Goal: Task Accomplishment & Management: Manage account settings

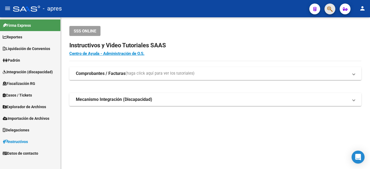
click at [327, 9] on button "button" at bounding box center [330, 9] width 11 height 11
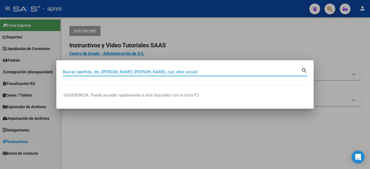
click at [80, 70] on input "Buscar (apellido, dni, [PERSON_NAME], [PERSON_NAME], cuit, obra social)" at bounding box center [182, 72] width 239 height 5
paste input "56724573"
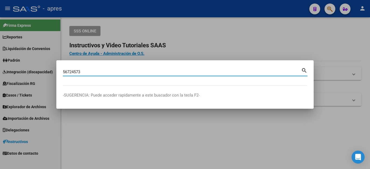
type input "56724573"
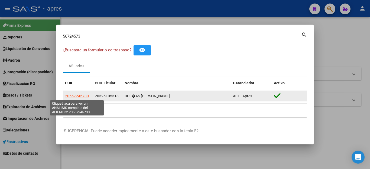
click at [78, 97] on span "20567245730" at bounding box center [77, 96] width 24 height 4
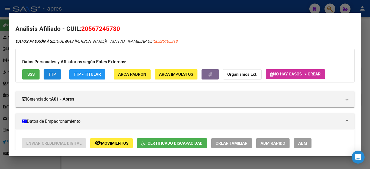
click at [47, 76] on button "FTP" at bounding box center [52, 74] width 17 height 10
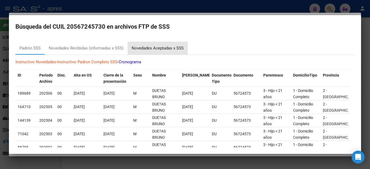
click at [157, 49] on div "Novedades Aceptadas x SSS" at bounding box center [158, 48] width 52 height 6
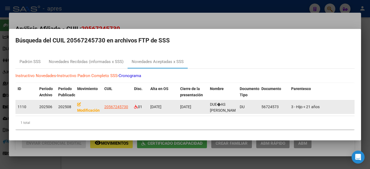
click at [102, 103] on datatable-body-cell "20567245730" at bounding box center [117, 107] width 30 height 13
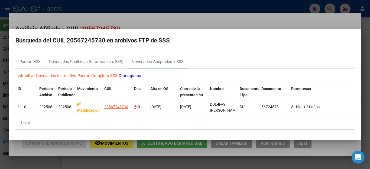
click at [259, 8] on div at bounding box center [185, 84] width 370 height 169
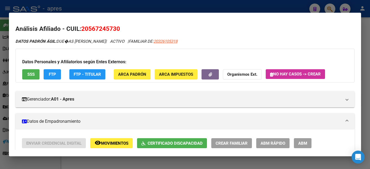
click at [186, 156] on mat-dialog-container "Análisis Afiliado - CUIL: 20567245730 DATOS PADRÓN ÁGIL: DUE�AS BRUNO | ACTIVO …" at bounding box center [185, 85] width 352 height 144
click at [190, 162] on div at bounding box center [185, 84] width 370 height 169
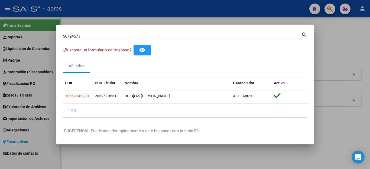
click at [109, 155] on div at bounding box center [185, 84] width 370 height 169
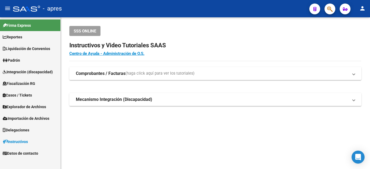
click at [20, 106] on span "Explorador de Archivos" at bounding box center [24, 107] width 43 height 6
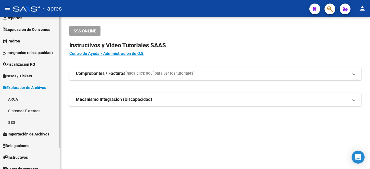
scroll to position [25, 0]
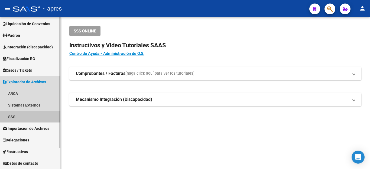
click at [13, 117] on link "SSS" at bounding box center [30, 117] width 60 height 12
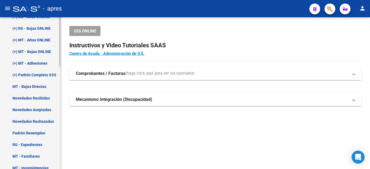
scroll to position [160, 0]
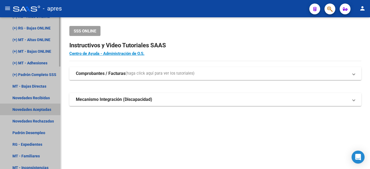
click at [27, 107] on link "Novedades Aceptadas" at bounding box center [30, 110] width 60 height 12
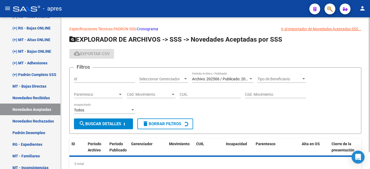
click at [198, 92] on div "CUIL" at bounding box center [210, 93] width 61 height 11
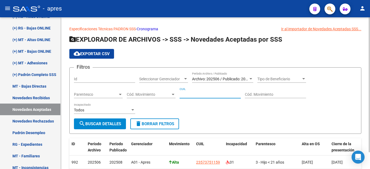
click at [198, 94] on input "CUIL" at bounding box center [210, 94] width 61 height 5
paste input "20-56724573-0"
type input "20-56724573-0"
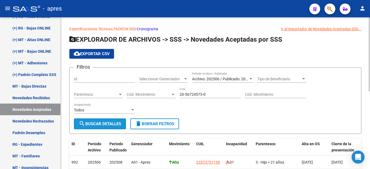
click at [95, 127] on button "search Buscar Detalles" at bounding box center [100, 124] width 52 height 11
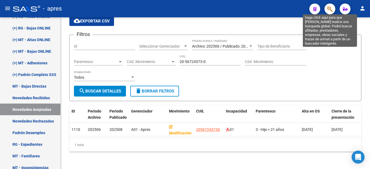
click at [330, 11] on icon "button" at bounding box center [329, 9] width 5 height 6
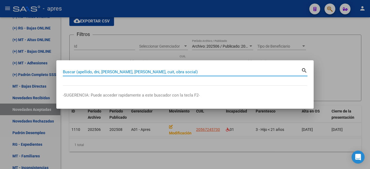
paste input "55181647"
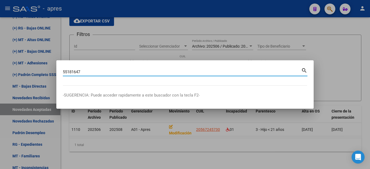
type input "55181647"
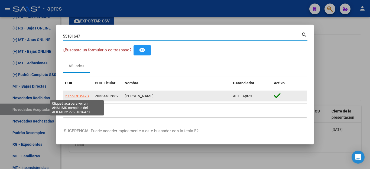
click at [79, 97] on span "27551816473" at bounding box center [77, 96] width 24 height 4
type textarea "27551816473"
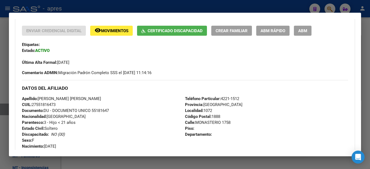
scroll to position [91, 0]
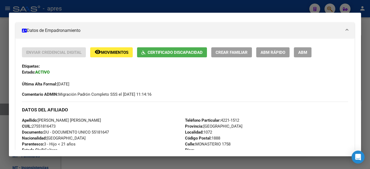
click at [308, 53] on button "ABM" at bounding box center [303, 52] width 18 height 10
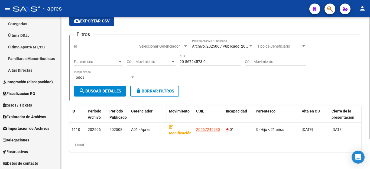
scroll to position [118, 0]
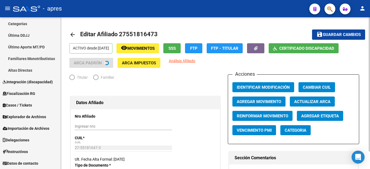
radio input "true"
type input "30-69617300-8"
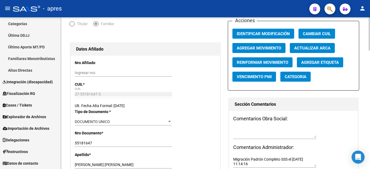
scroll to position [108, 0]
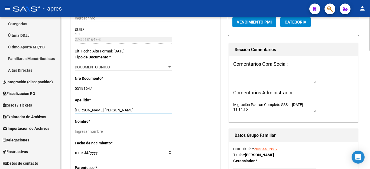
drag, startPoint x: 107, startPoint y: 111, endPoint x: 175, endPoint y: 106, distance: 68.2
click at [175, 106] on div "Apellido * SANCHEZ ARANDA ZOE ISABELLA MA Ingresar apellido" at bounding box center [145, 107] width 141 height 21
type input "SANCHEZ ARANDA"
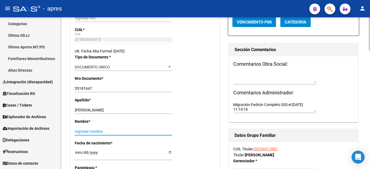
click at [81, 133] on input "Ingresar nombre" at bounding box center [123, 132] width 97 height 5
paste input "ZOE ISABELLA MA"
type input "ZOE ISABELLA MA"
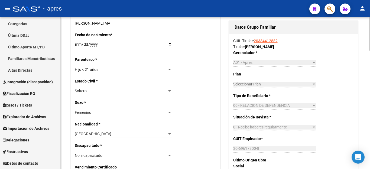
click at [94, 154] on span "No incapacitado" at bounding box center [89, 156] width 28 height 4
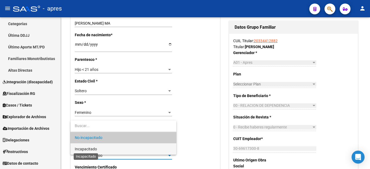
click at [89, 149] on span "Incapacitado" at bounding box center [86, 149] width 22 height 4
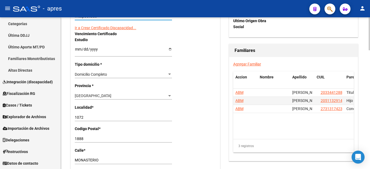
scroll to position [379, 0]
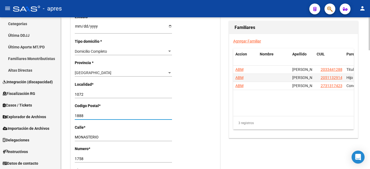
click at [94, 114] on input "1888" at bounding box center [123, 116] width 97 height 5
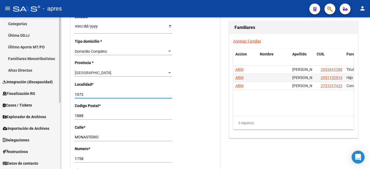
drag, startPoint x: 85, startPoint y: 87, endPoint x: 0, endPoint y: 87, distance: 85.1
click at [0, 87] on mat-sidenav-container "Firma Express Reportes Ingresos Percibidos Análisis de todos los conceptos (his…" at bounding box center [185, 93] width 370 height 152
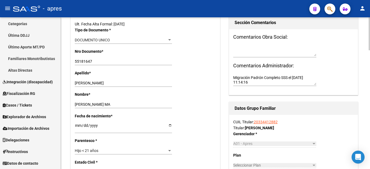
scroll to position [0, 0]
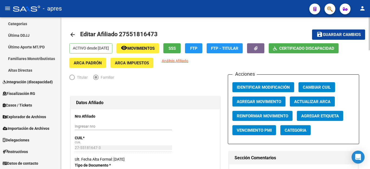
type input "BOSQUES"
click at [352, 33] on span "Guardar cambios" at bounding box center [342, 35] width 38 height 5
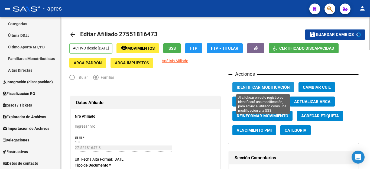
click at [270, 86] on span "Identificar Modificación" at bounding box center [263, 87] width 53 height 5
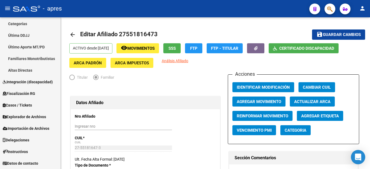
click at [357, 159] on icon "Open Intercom Messenger" at bounding box center [358, 157] width 6 height 7
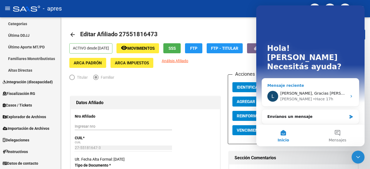
click at [318, 91] on span "AH OKI, Gracias Ludmila!" at bounding box center [322, 93] width 82 height 4
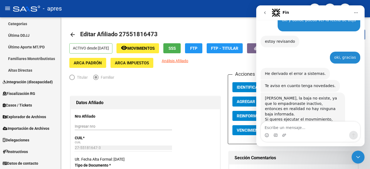
scroll to position [835, 0]
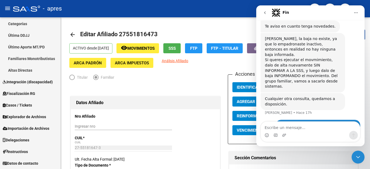
drag, startPoint x: 356, startPoint y: 159, endPoint x: 679, endPoint y: 159, distance: 323.1
click at [356, 159] on icon "Cerrar Intercom Messenger" at bounding box center [358, 157] width 7 height 7
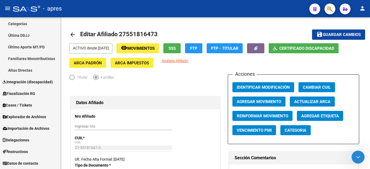
click at [327, 8] on icon "button" at bounding box center [329, 9] width 5 height 6
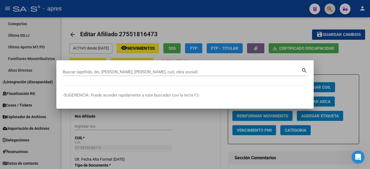
paste input "59190363"
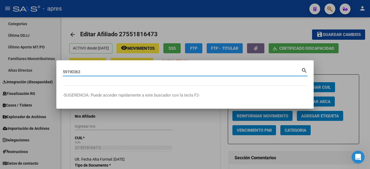
type input "59190363"
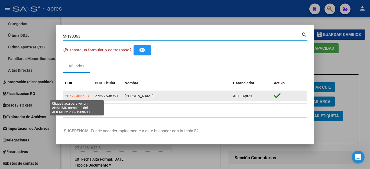
click at [83, 97] on span "20591903633" at bounding box center [77, 96] width 24 height 4
type textarea "20591903633"
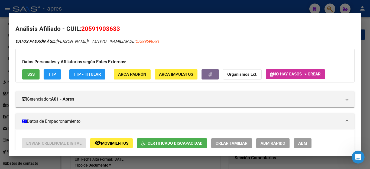
drag, startPoint x: 83, startPoint y: 97, endPoint x: 216, endPoint y: 56, distance: 138.6
click at [216, 56] on div "Datos Personales y Afiliatorios según Entes Externos: SSS FTP FTP - Titular ARC…" at bounding box center [184, 66] width 339 height 34
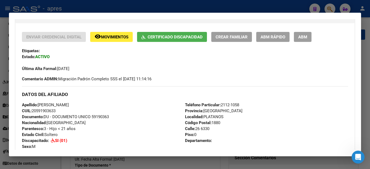
scroll to position [81, 0]
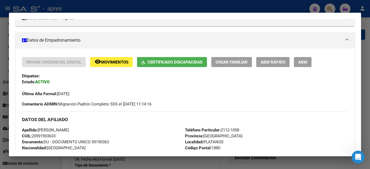
click at [309, 62] on button "ABM" at bounding box center [303, 62] width 18 height 10
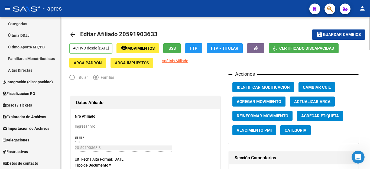
click at [331, 36] on span "Guardar cambios" at bounding box center [342, 35] width 38 height 5
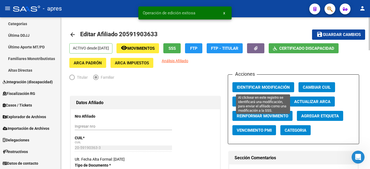
click at [246, 84] on button "Identificar Modificación" at bounding box center [264, 87] width 62 height 10
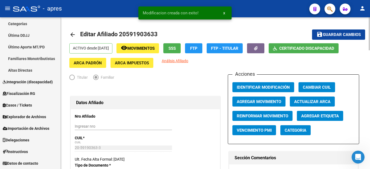
click at [198, 48] on span "FTP" at bounding box center [193, 48] width 7 height 5
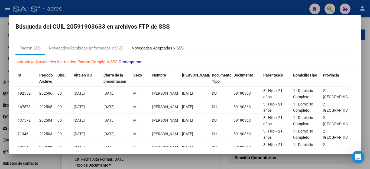
click at [168, 47] on div "Novedades Aceptadas x SSS" at bounding box center [158, 48] width 52 height 6
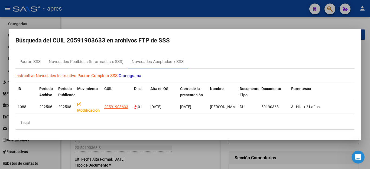
click at [289, 17] on div at bounding box center [185, 84] width 370 height 169
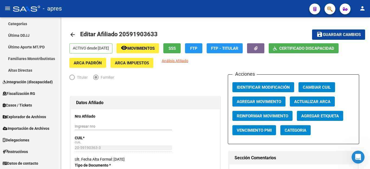
click at [358, 156] on icon "Abrir Intercom Messenger" at bounding box center [358, 157] width 4 height 4
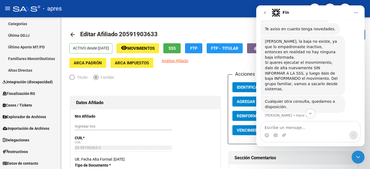
scroll to position [835, 0]
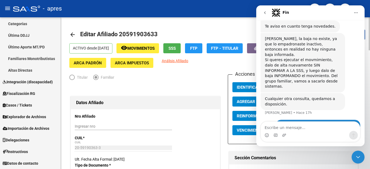
click at [162, 103] on h1 "Datos Afiliado" at bounding box center [145, 103] width 139 height 9
click at [360, 158] on icon "Cerrar Intercom Messenger" at bounding box center [358, 157] width 7 height 7
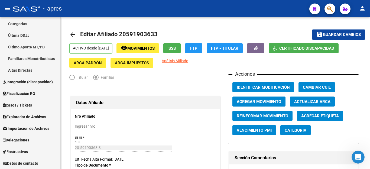
click at [329, 9] on icon "button" at bounding box center [329, 9] width 5 height 6
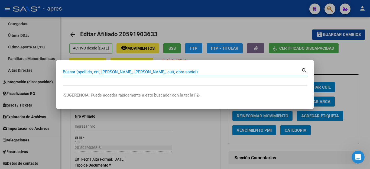
paste input "70209128"
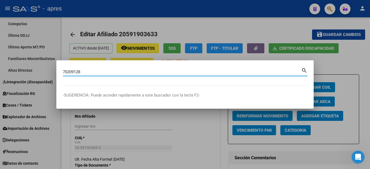
type input "70209128"
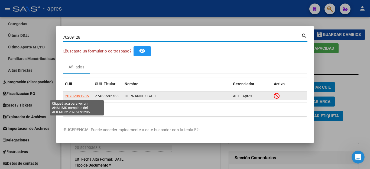
click at [78, 95] on span "20702091285" at bounding box center [77, 96] width 24 height 4
type textarea "20702091285"
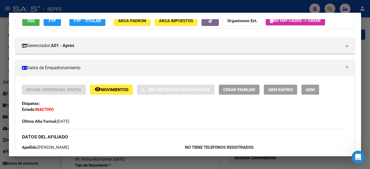
scroll to position [27, 0]
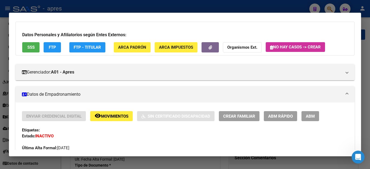
click at [313, 116] on span "ABM" at bounding box center [310, 116] width 9 height 5
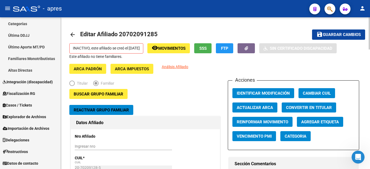
click at [172, 51] on span "Movimientos" at bounding box center [171, 48] width 27 height 5
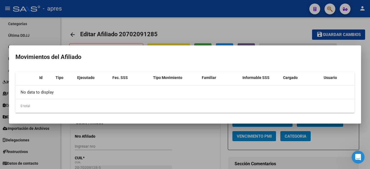
click at [243, 28] on div at bounding box center [185, 84] width 370 height 169
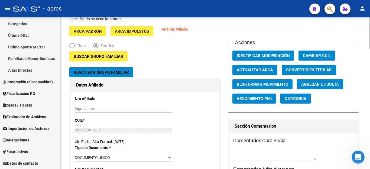
scroll to position [27, 0]
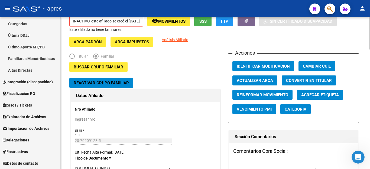
click at [109, 81] on span "Reactivar Grupo Familiar" at bounding box center [101, 83] width 55 height 5
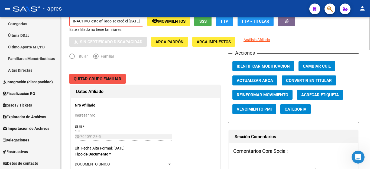
click at [109, 81] on span "Quitar Grupo Familiar" at bounding box center [98, 79] width 48 height 5
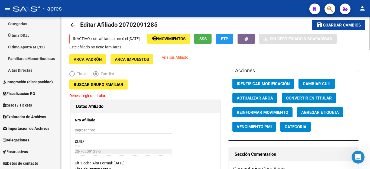
scroll to position [0, 0]
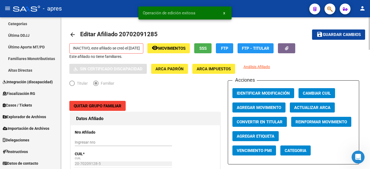
click at [258, 108] on span "Agregar Movimiento" at bounding box center [259, 107] width 44 height 5
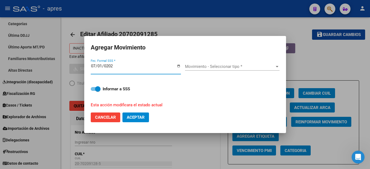
type input "2025-07-01"
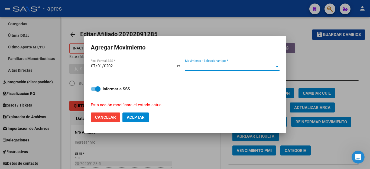
click at [222, 66] on span "Movimiento - Seleccionar tipo *" at bounding box center [230, 66] width 90 height 5
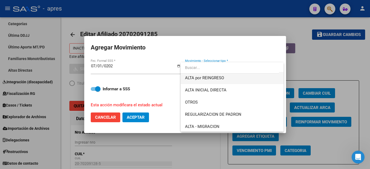
scroll to position [54, 0]
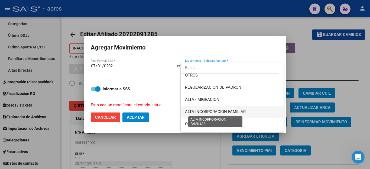
click at [219, 112] on span "ALTA INCORPORACION FAMILIAR" at bounding box center [215, 112] width 61 height 5
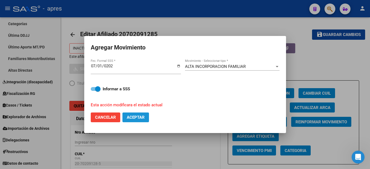
click at [140, 113] on button "Aceptar" at bounding box center [136, 118] width 27 height 10
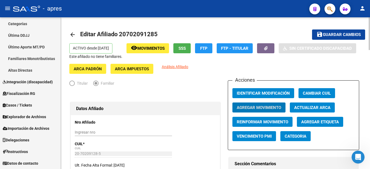
click at [329, 36] on span "Guardar cambios" at bounding box center [342, 35] width 38 height 5
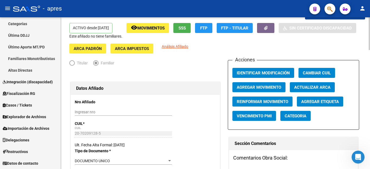
scroll to position [0, 0]
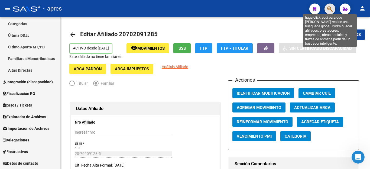
click at [332, 10] on icon "button" at bounding box center [329, 9] width 5 height 6
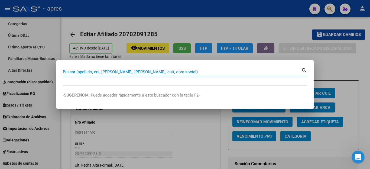
paste input "20702091285"
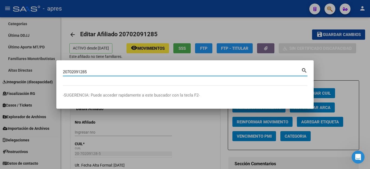
type input "20702091285"
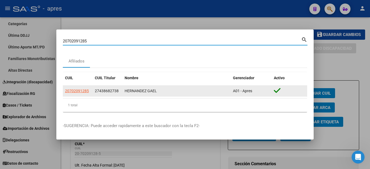
click at [78, 86] on datatable-body-cell "20702091285" at bounding box center [78, 91] width 30 height 11
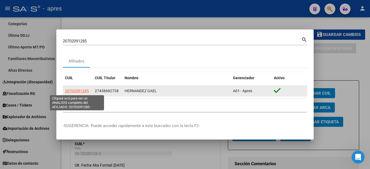
click at [77, 92] on span "20702091285" at bounding box center [77, 91] width 24 height 4
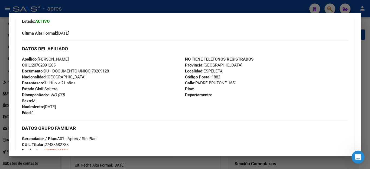
scroll to position [108, 0]
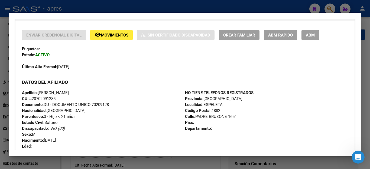
click at [314, 34] on span "ABM" at bounding box center [310, 35] width 9 height 5
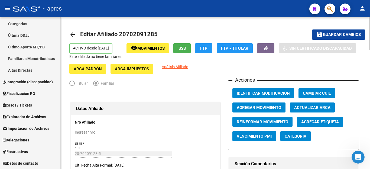
click at [259, 105] on span "Agregar Movimiento" at bounding box center [259, 107] width 44 height 5
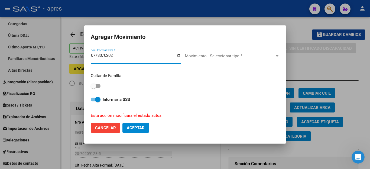
type input "2025-07-30"
click at [235, 59] on span "Movimiento - Seleccionar tipo *" at bounding box center [230, 56] width 90 height 5
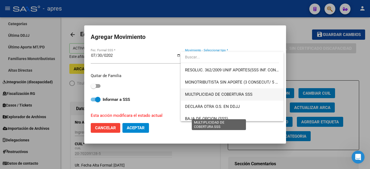
scroll to position [190, 0]
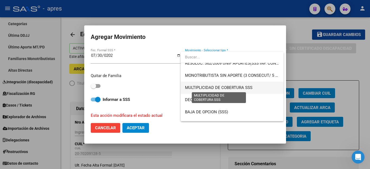
click at [215, 86] on span "MULTIPLICIDAD DE COBERTURA SSS" at bounding box center [218, 87] width 67 height 5
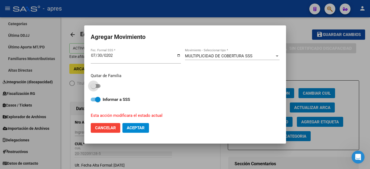
click at [96, 84] on span at bounding box center [96, 86] width 10 height 4
click at [94, 88] on input "checkbox" at bounding box center [93, 88] width 0 height 0
checkbox input "true"
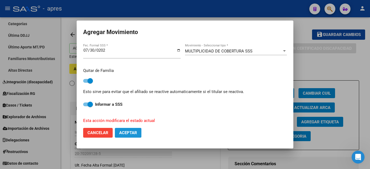
click at [130, 133] on span "Aceptar" at bounding box center [128, 133] width 18 height 5
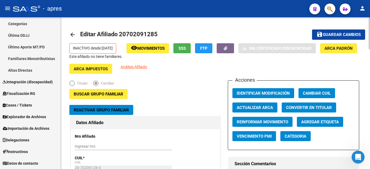
click at [232, 31] on mat-toolbar-row "arrow_back Editar Afiliado 20702091285" at bounding box center [183, 34] width 228 height 17
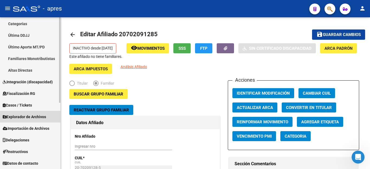
click at [22, 117] on span "Explorador de Archivos" at bounding box center [24, 117] width 43 height 6
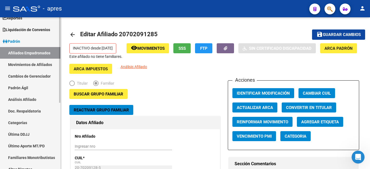
scroll to position [10, 0]
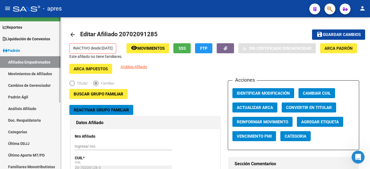
click at [34, 71] on link "Movimientos de Afiliados" at bounding box center [30, 74] width 60 height 12
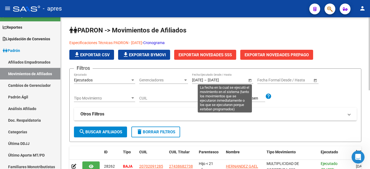
click at [250, 81] on span "Open calendar" at bounding box center [250, 80] width 13 height 13
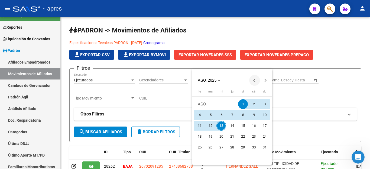
click at [252, 81] on span "Previous month" at bounding box center [254, 80] width 11 height 11
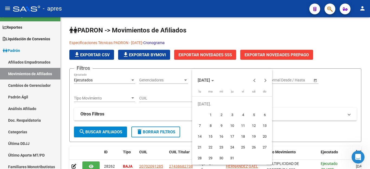
click at [214, 135] on span "15" at bounding box center [211, 137] width 10 height 10
type input "[DATE]"
click at [264, 79] on button "Next month" at bounding box center [265, 80] width 11 height 11
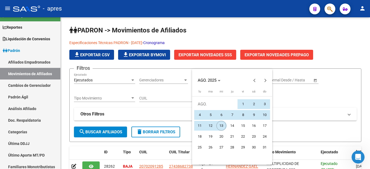
click at [217, 126] on span "13" at bounding box center [222, 126] width 10 height 10
type input "[DATE]"
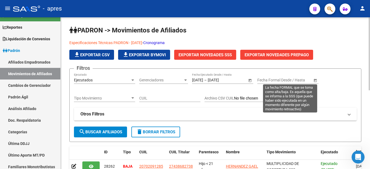
click at [317, 80] on span "Open calendar" at bounding box center [315, 80] width 13 height 13
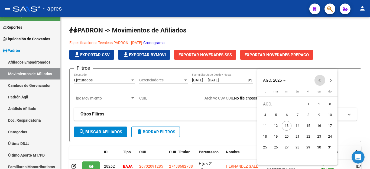
click at [317, 81] on span "Previous month" at bounding box center [320, 80] width 11 height 11
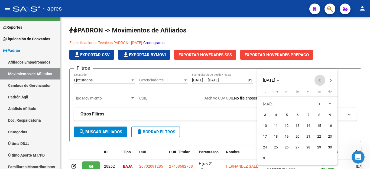
click at [317, 81] on span "Previous month" at bounding box center [320, 80] width 11 height 11
click at [285, 112] on span "1" at bounding box center [287, 115] width 10 height 10
type input "[DATE]"
click at [331, 77] on span "Next month" at bounding box center [331, 80] width 11 height 11
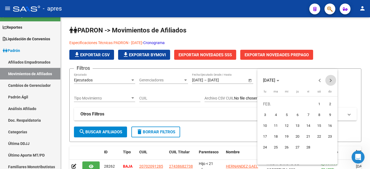
click at [331, 77] on span "Next month" at bounding box center [331, 80] width 11 height 11
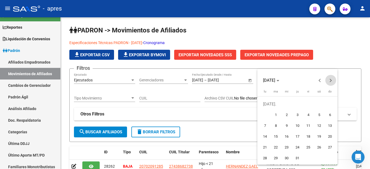
click at [331, 77] on span "Next month" at bounding box center [331, 80] width 11 height 11
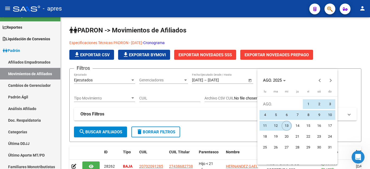
click at [287, 125] on span "13" at bounding box center [287, 126] width 10 height 10
type input "[DATE]"
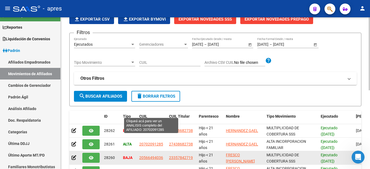
scroll to position [81, 0]
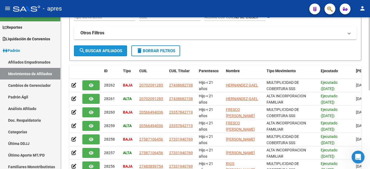
click at [95, 46] on button "search Buscar Afiliados" at bounding box center [100, 51] width 53 height 11
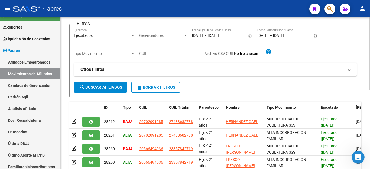
scroll to position [28, 0]
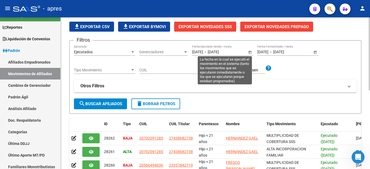
click at [248, 53] on span "Open calendar" at bounding box center [250, 52] width 13 height 13
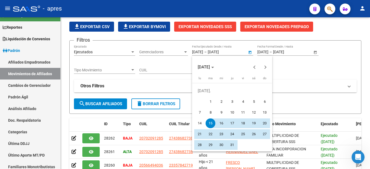
click at [211, 100] on span "1" at bounding box center [211, 102] width 10 height 10
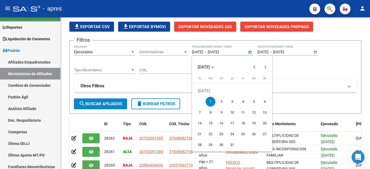
type input "[DATE]"
click at [265, 67] on button "Next month" at bounding box center [265, 67] width 11 height 11
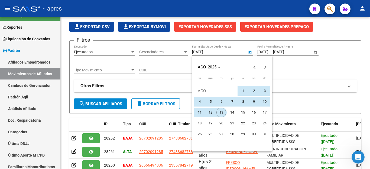
click at [220, 111] on span "13" at bounding box center [222, 113] width 10 height 10
type input "[DATE]"
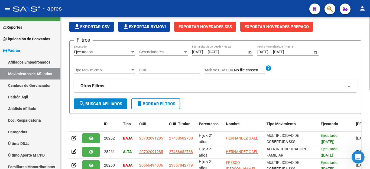
click at [115, 102] on span "search Buscar Afiliados" at bounding box center [100, 104] width 43 height 5
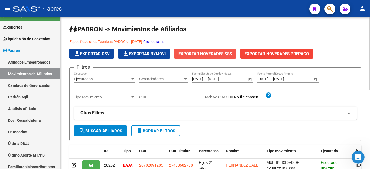
click at [216, 55] on span "Exportar Novedades SSS" at bounding box center [205, 53] width 53 height 5
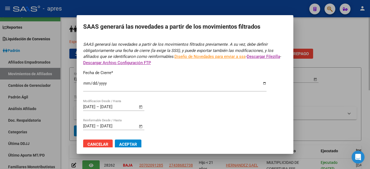
type input "[DATE]"
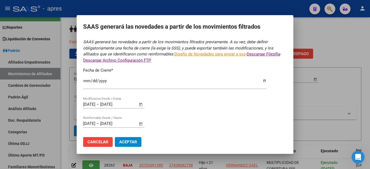
scroll to position [3, 0]
click at [161, 112] on form "SAAS generará las novedades a partir de los movimientos filtrados previamente. …" at bounding box center [185, 95] width 204 height 112
click at [128, 140] on span "Aceptar" at bounding box center [128, 142] width 18 height 5
click at [322, 93] on div at bounding box center [185, 84] width 370 height 169
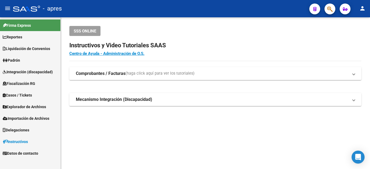
click at [31, 49] on span "Liquidación de Convenios" at bounding box center [26, 49] width 47 height 6
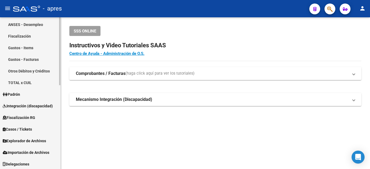
scroll to position [188, 0]
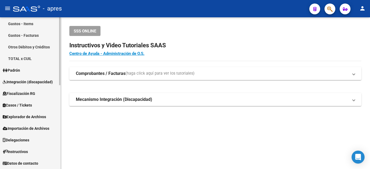
click at [45, 111] on link "Explorador de Archivos" at bounding box center [30, 117] width 60 height 12
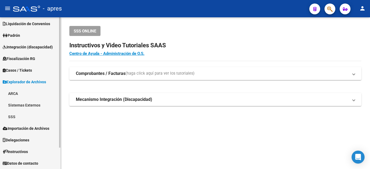
scroll to position [25, 0]
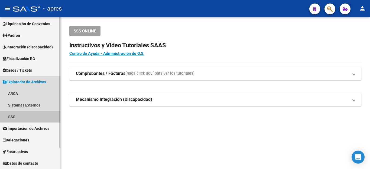
click at [30, 116] on link "SSS" at bounding box center [30, 117] width 60 height 12
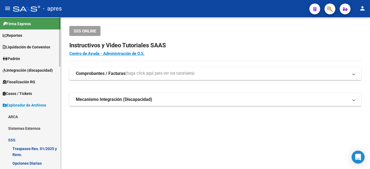
scroll to position [0, 0]
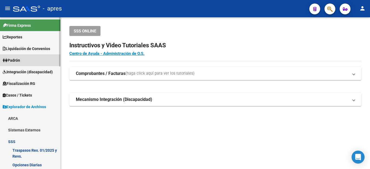
click at [20, 60] on span "Padrón" at bounding box center [11, 60] width 17 height 6
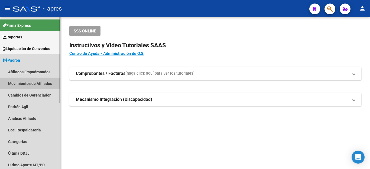
click at [23, 83] on link "Movimientos de Afiliados" at bounding box center [30, 84] width 60 height 12
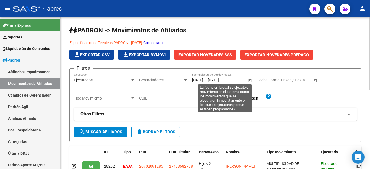
click at [247, 80] on span "Open calendar" at bounding box center [250, 80] width 13 height 13
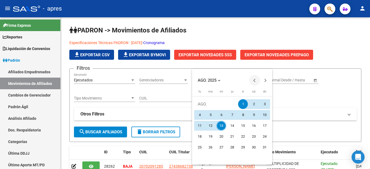
click at [252, 80] on span "Previous month" at bounding box center [254, 80] width 11 height 11
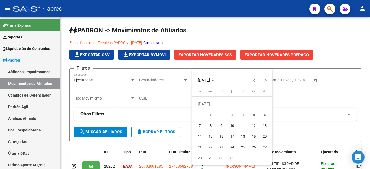
click at [208, 116] on span "1" at bounding box center [211, 115] width 10 height 10
type input "[DATE]"
click at [267, 79] on span "Next month" at bounding box center [265, 80] width 11 height 11
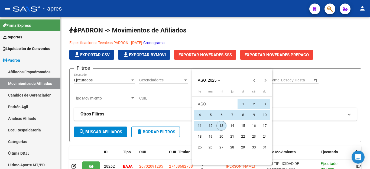
click at [218, 125] on span "13" at bounding box center [222, 126] width 10 height 10
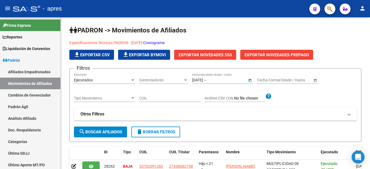
type input "[DATE]"
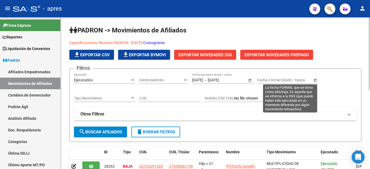
click at [313, 82] on span "Open calendar" at bounding box center [315, 80] width 13 height 13
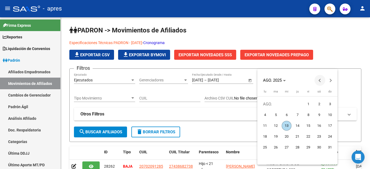
click at [318, 81] on span "Previous month" at bounding box center [320, 80] width 11 height 11
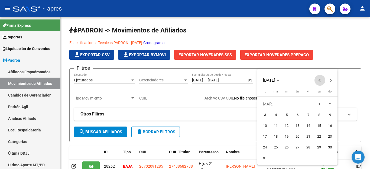
click at [320, 79] on button "Previous month" at bounding box center [320, 80] width 11 height 11
click at [284, 113] on span "1" at bounding box center [287, 115] width 10 height 10
type input "[DATE]"
click at [332, 79] on span "Next month" at bounding box center [331, 80] width 11 height 11
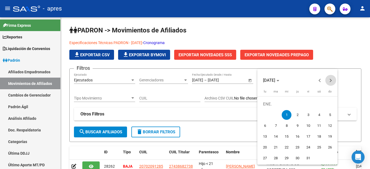
click at [332, 79] on span "Next month" at bounding box center [331, 80] width 11 height 11
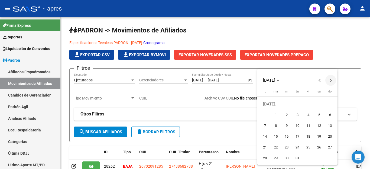
click at [327, 80] on span "Next month" at bounding box center [331, 80] width 11 height 11
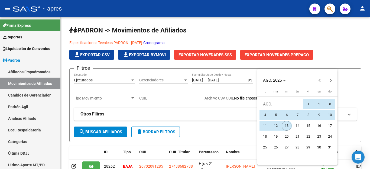
click at [287, 122] on span "13" at bounding box center [287, 126] width 10 height 10
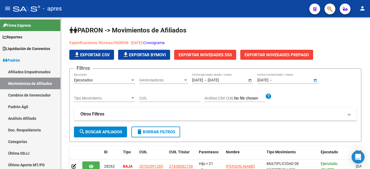
type input "[DATE]"
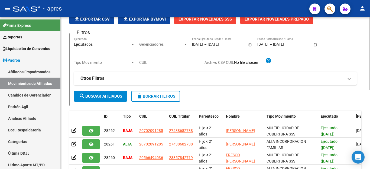
scroll to position [54, 0]
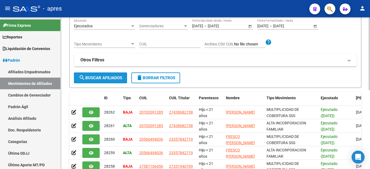
click at [115, 78] on span "search Buscar Afiliados" at bounding box center [100, 78] width 43 height 5
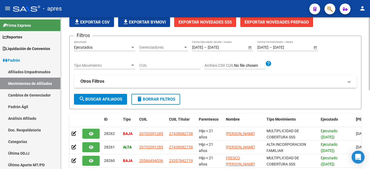
scroll to position [0, 0]
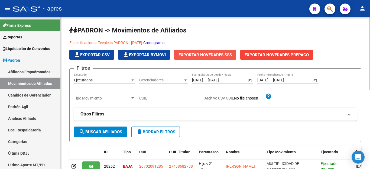
click at [211, 55] on span "Exportar Novedades SSS" at bounding box center [205, 55] width 53 height 5
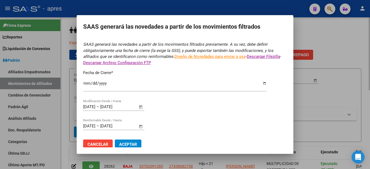
type input "[DATE]"
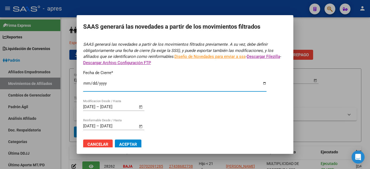
click at [261, 85] on input "[DATE]" at bounding box center [175, 85] width 184 height 9
click at [213, 85] on input "[DATE]" at bounding box center [175, 85] width 184 height 9
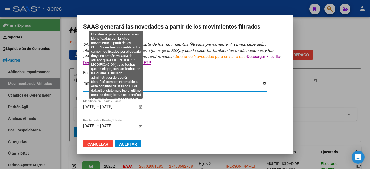
click at [140, 101] on span "Open calendar" at bounding box center [140, 107] width 13 height 13
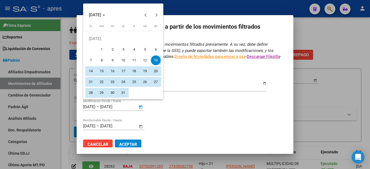
click at [101, 49] on span "1" at bounding box center [102, 50] width 10 height 10
type input "[DATE]"
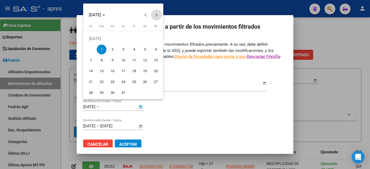
click at [156, 14] on button "Next month" at bounding box center [156, 14] width 11 height 11
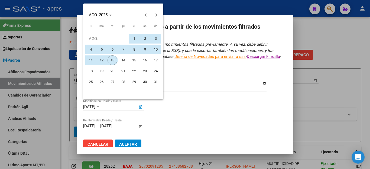
click at [114, 59] on span "13" at bounding box center [113, 61] width 10 height 10
type input "[DATE]"
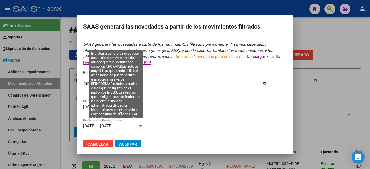
click at [139, 122] on span "Open calendar" at bounding box center [140, 126] width 13 height 13
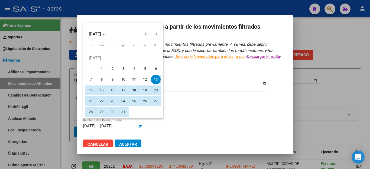
click at [103, 69] on span "1" at bounding box center [102, 69] width 10 height 10
type input "[DATE]"
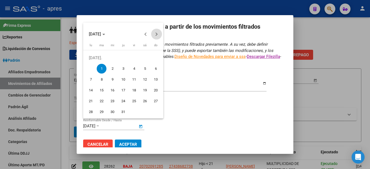
click at [158, 33] on span "Next month" at bounding box center [156, 34] width 11 height 11
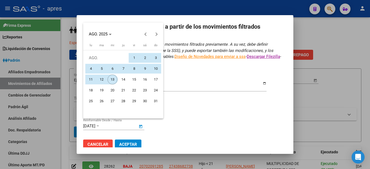
click at [115, 79] on span "13" at bounding box center [113, 80] width 10 height 10
type input "[DATE]"
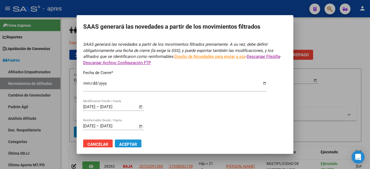
click at [128, 143] on span "Aceptar" at bounding box center [128, 144] width 18 height 5
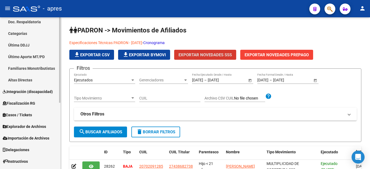
scroll to position [118, 0]
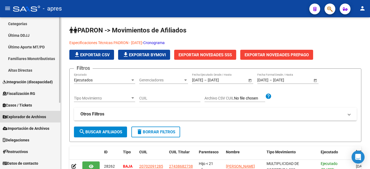
click at [30, 116] on span "Explorador de Archivos" at bounding box center [24, 117] width 43 height 6
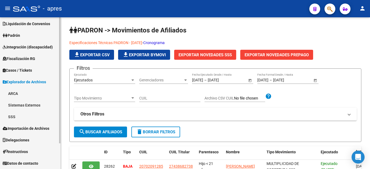
scroll to position [25, 0]
click at [17, 115] on link "SSS" at bounding box center [30, 117] width 60 height 12
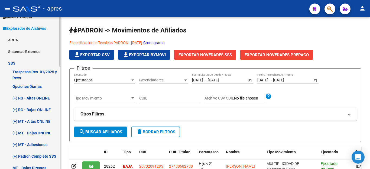
scroll to position [79, 0]
click at [34, 83] on link "Opciones Diarias" at bounding box center [30, 86] width 60 height 12
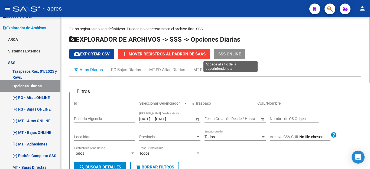
click at [236, 51] on button "SSS ONLINE" at bounding box center [229, 54] width 31 height 10
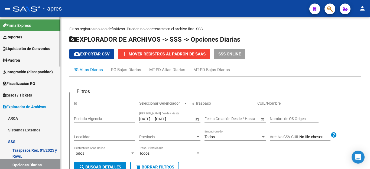
click at [38, 62] on link "Padrón" at bounding box center [30, 60] width 60 height 12
click at [39, 84] on link "Movimientos de Afiliados" at bounding box center [30, 84] width 60 height 12
click span "Open calendar"
click span "Previous month"
click span "15"
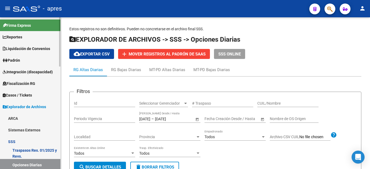
type input "[DATE]"
click button "Next month"
click span "13"
type input "[DATE]"
click span "Open calendar"
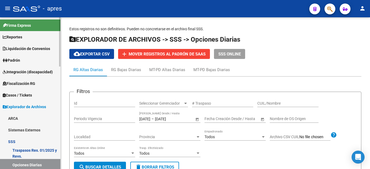
click button "Previous month"
click span "Previous month"
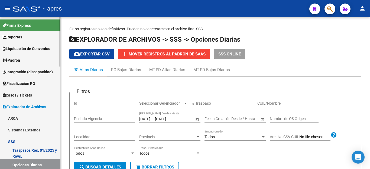
click span "Previous month"
click span "Next month"
click span "1"
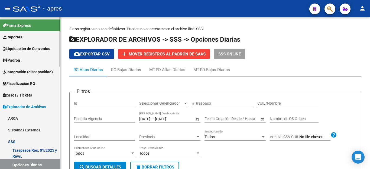
type input "[DATE]"
click button "Next month"
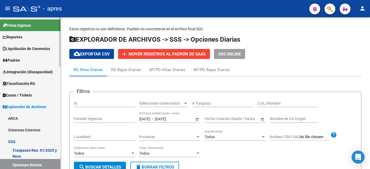
click button "Next month"
click span "13"
type input "[DATE]"
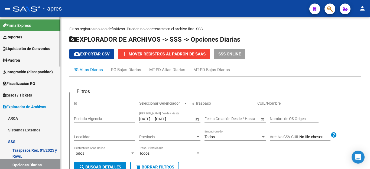
click span "Open calendar"
click span "1"
type input "[DATE]"
click button "Next month"
click span "13"
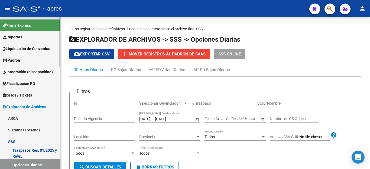
type input "[DATE]"
click button "search Buscar Afiliados"
click span "Exportar Novedades SSS"
type input "[DATE]"
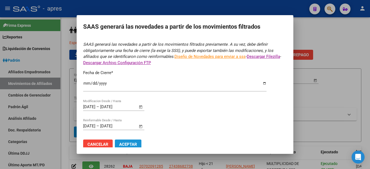
click at [131, 143] on span "Aceptar" at bounding box center [128, 144] width 18 height 5
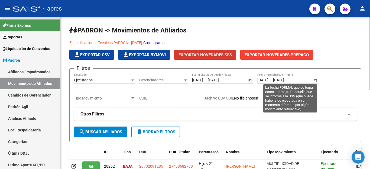
click at [317, 81] on span "Open calendar" at bounding box center [315, 80] width 13 height 13
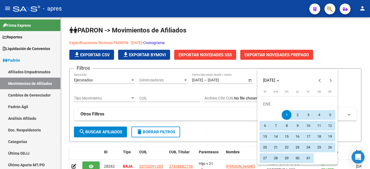
click at [346, 87] on div at bounding box center [185, 84] width 370 height 169
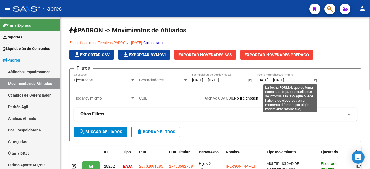
click at [315, 81] on span "Open calendar" at bounding box center [315, 80] width 13 height 13
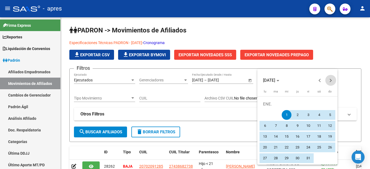
click at [329, 82] on span "Next month" at bounding box center [331, 80] width 11 height 11
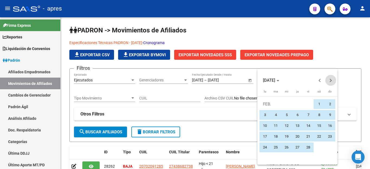
click at [329, 82] on span "Next month" at bounding box center [331, 80] width 11 height 11
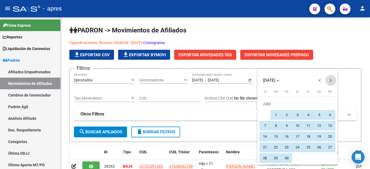
click at [329, 82] on span "Next month" at bounding box center [331, 80] width 11 height 11
click at [279, 117] on span "1" at bounding box center [276, 115] width 10 height 10
type input "[DATE]"
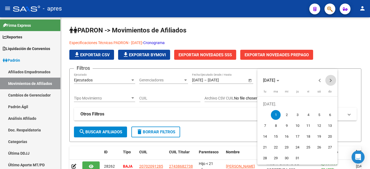
click at [328, 80] on span "Next month" at bounding box center [331, 80] width 11 height 11
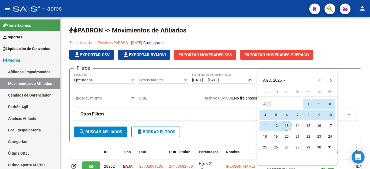
click at [289, 123] on span "13" at bounding box center [287, 126] width 10 height 10
type input "[DATE]"
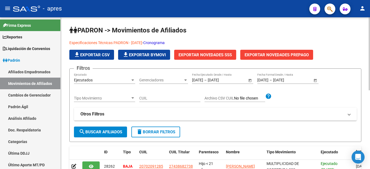
click at [112, 132] on span "search Buscar Afiliados" at bounding box center [100, 132] width 43 height 5
click at [204, 54] on span "Exportar Novedades SSS" at bounding box center [205, 55] width 53 height 5
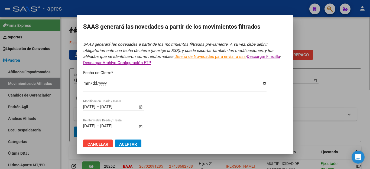
type input "[DATE]"
click at [131, 140] on button "Aceptar" at bounding box center [128, 145] width 27 height 10
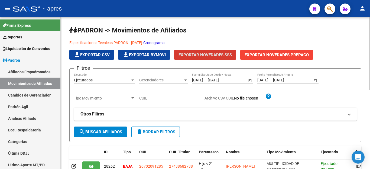
click at [149, 131] on span "delete Borrar Filtros" at bounding box center [155, 132] width 39 height 5
type input "[DATE]"
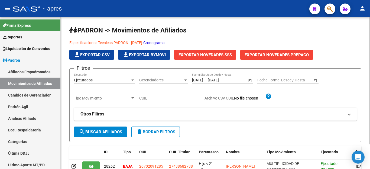
click at [249, 80] on span "Open calendar" at bounding box center [250, 80] width 13 height 13
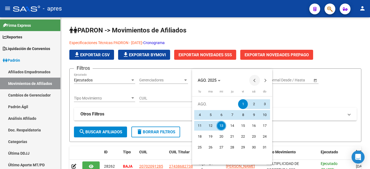
click at [253, 79] on span "Previous month" at bounding box center [254, 80] width 11 height 11
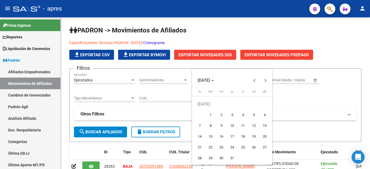
click at [211, 117] on span "1" at bounding box center [211, 115] width 10 height 10
type input "[DATE]"
click at [265, 81] on button "Next month" at bounding box center [265, 80] width 11 height 11
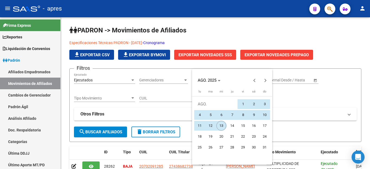
click at [219, 127] on span "13" at bounding box center [222, 126] width 10 height 10
type input "[DATE]"
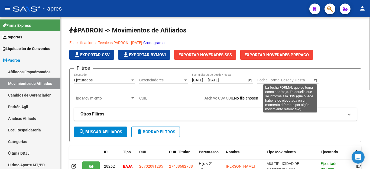
click at [315, 80] on span "Open calendar" at bounding box center [315, 80] width 13 height 13
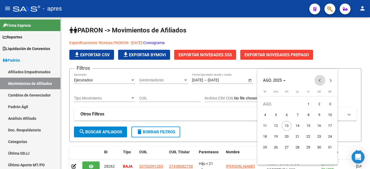
click at [318, 82] on span "Previous month" at bounding box center [320, 80] width 11 height 11
click at [321, 79] on span "Previous month" at bounding box center [320, 80] width 11 height 11
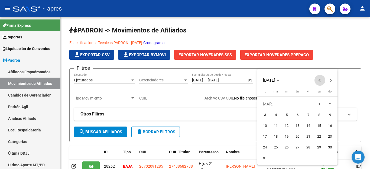
click at [321, 79] on span "Previous month" at bounding box center [320, 80] width 11 height 11
click at [288, 114] on span "1" at bounding box center [287, 115] width 10 height 10
type input "[DATE]"
click at [331, 81] on button "Next month" at bounding box center [331, 80] width 11 height 11
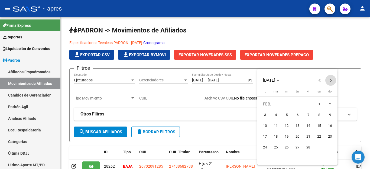
click at [331, 81] on button "Next month" at bounding box center [331, 80] width 11 height 11
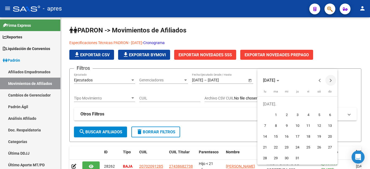
click at [328, 81] on span "Next month" at bounding box center [331, 80] width 11 height 11
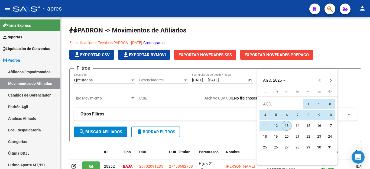
click at [286, 129] on span "13" at bounding box center [287, 126] width 10 height 10
type input "[DATE]"
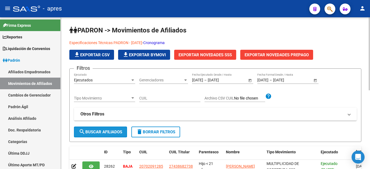
click at [98, 133] on span "search Buscar Afiliados" at bounding box center [100, 132] width 43 height 5
click at [156, 132] on span "delete Borrar Filtros" at bounding box center [155, 132] width 39 height 5
type input "[DATE]"
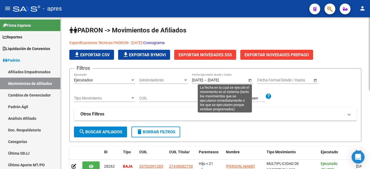
click at [251, 81] on span "Open calendar" at bounding box center [250, 80] width 13 height 13
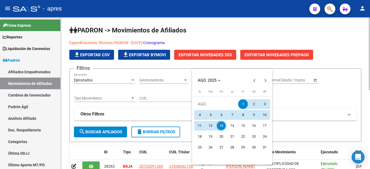
click at [251, 81] on span "Previous month" at bounding box center [254, 80] width 11 height 11
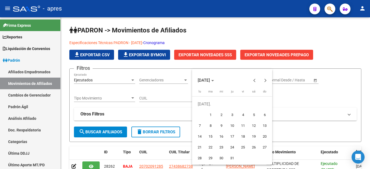
click at [210, 116] on span "1" at bounding box center [211, 115] width 10 height 10
type input "[DATE]"
click at [265, 81] on button "Next month" at bounding box center [265, 80] width 11 height 11
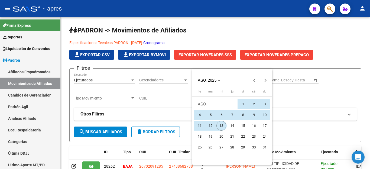
click at [220, 129] on span "13" at bounding box center [222, 126] width 10 height 10
type input "[DATE]"
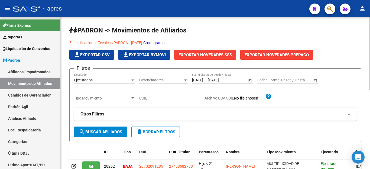
click at [105, 131] on span "search Buscar Afiliados" at bounding box center [100, 132] width 43 height 5
click at [198, 58] on button "Exportar Novedades SSS" at bounding box center [205, 55] width 62 height 10
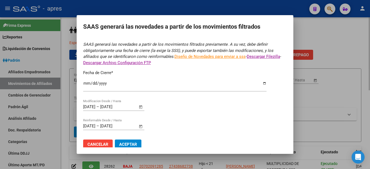
type input "[DATE]"
click at [134, 143] on span "Aceptar" at bounding box center [128, 144] width 18 height 5
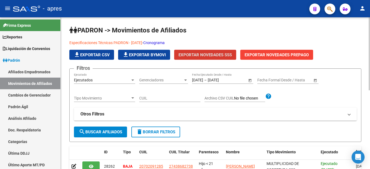
click at [185, 54] on span "Exportar Novedades SSS" at bounding box center [205, 55] width 53 height 5
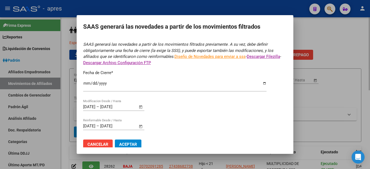
type input "[DATE]"
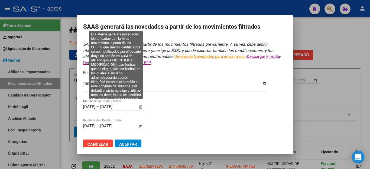
click at [141, 105] on span "Open calendar" at bounding box center [140, 107] width 13 height 13
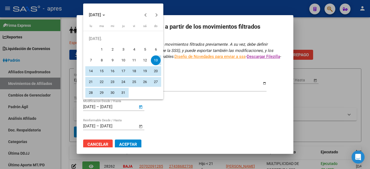
click at [102, 50] on span "1" at bounding box center [102, 50] width 10 height 10
type input "[DATE]"
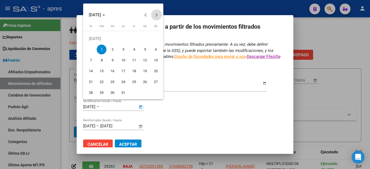
click at [157, 12] on span "Next month" at bounding box center [156, 14] width 11 height 11
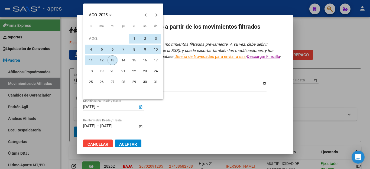
click at [114, 61] on span "13" at bounding box center [113, 61] width 10 height 10
type input "[DATE]"
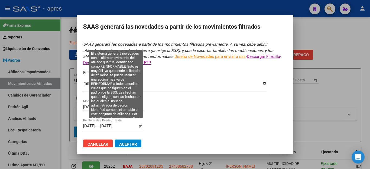
click at [142, 124] on span "Open calendar" at bounding box center [140, 126] width 13 height 13
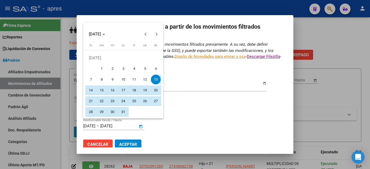
click at [100, 66] on span "1" at bounding box center [102, 69] width 10 height 10
type input "[DATE]"
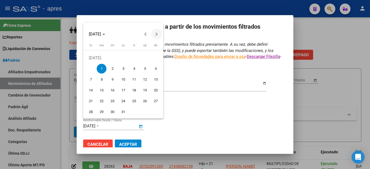
click at [154, 34] on button "Next month" at bounding box center [156, 34] width 11 height 11
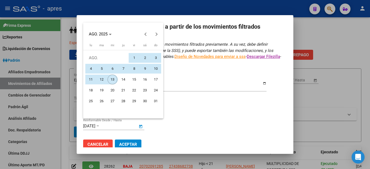
click at [112, 81] on span "13" at bounding box center [113, 80] width 10 height 10
type input "[DATE]"
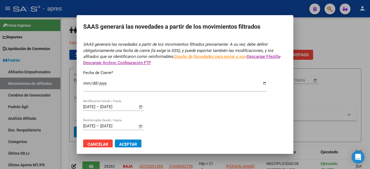
click at [133, 142] on span "Aceptar" at bounding box center [128, 144] width 18 height 5
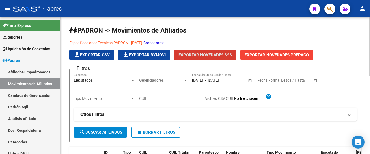
click at [184, 108] on mat-expansion-panel-header "Otros Filtros" at bounding box center [215, 114] width 283 height 13
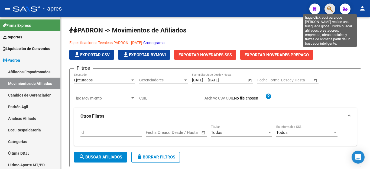
click at [331, 7] on icon "button" at bounding box center [329, 9] width 5 height 6
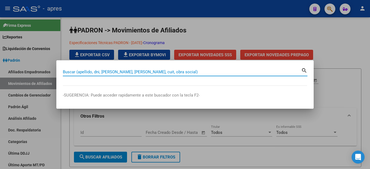
paste input "20389574954"
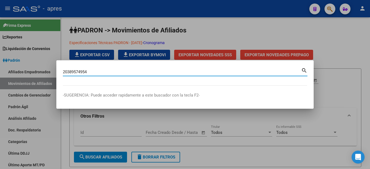
type input "20389574954"
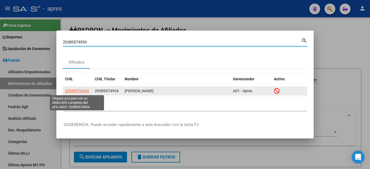
click at [79, 90] on span "20389574954" at bounding box center [77, 91] width 24 height 4
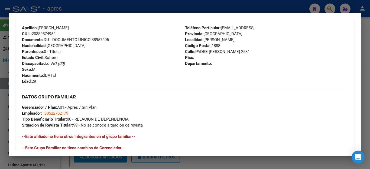
scroll to position [217, 0]
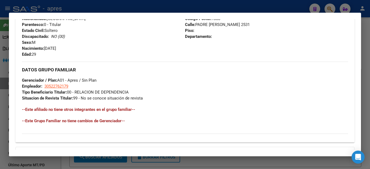
click at [208, 165] on div at bounding box center [185, 84] width 370 height 169
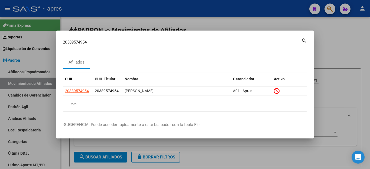
click at [208, 164] on div at bounding box center [185, 84] width 370 height 169
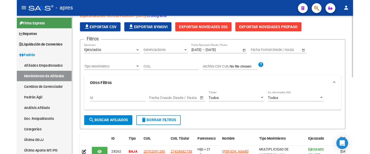
scroll to position [27, 0]
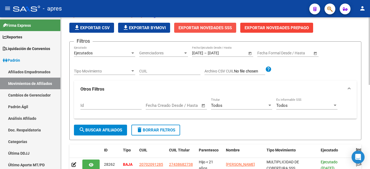
click at [201, 27] on span "Exportar Novedades SSS" at bounding box center [205, 27] width 53 height 5
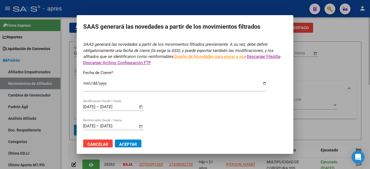
type input "[DATE]"
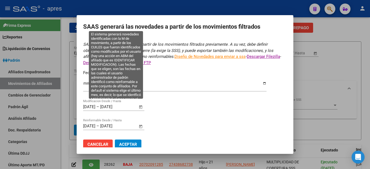
click at [140, 104] on span "Open calendar" at bounding box center [140, 107] width 13 height 13
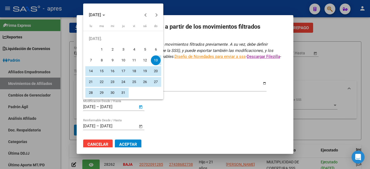
click at [102, 51] on span "1" at bounding box center [102, 50] width 10 height 10
type input "[DATE]"
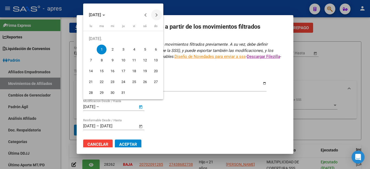
click at [156, 19] on span "Next month" at bounding box center [156, 14] width 11 height 11
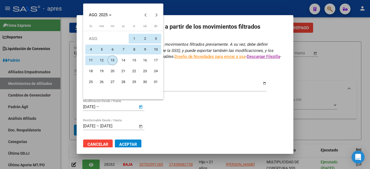
click at [110, 62] on span "13" at bounding box center [113, 61] width 10 height 10
type input "[DATE]"
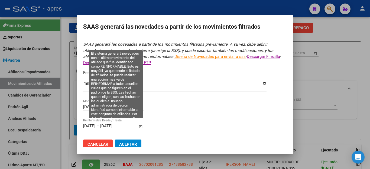
click at [142, 123] on span "Open calendar" at bounding box center [140, 126] width 13 height 13
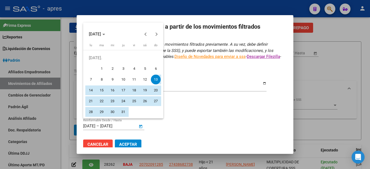
click at [98, 67] on span "1" at bounding box center [102, 69] width 10 height 10
type input "[DATE]"
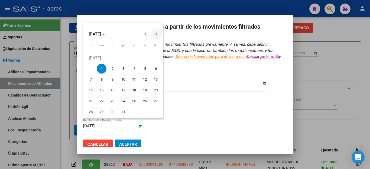
click at [156, 34] on button "Next month" at bounding box center [156, 34] width 11 height 11
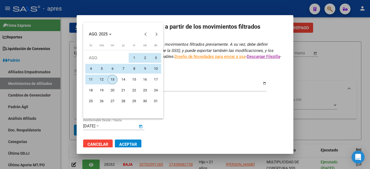
click at [111, 81] on span "13" at bounding box center [113, 80] width 10 height 10
type input "[DATE]"
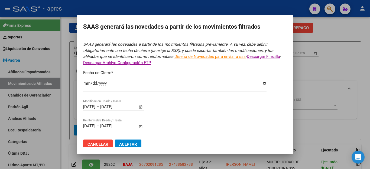
click at [128, 142] on span "Aceptar" at bounding box center [128, 144] width 18 height 5
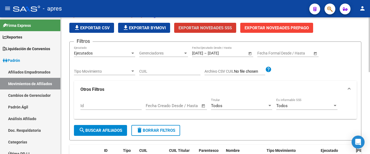
click at [189, 25] on button "Exportar Novedades SSS" at bounding box center [205, 28] width 62 height 10
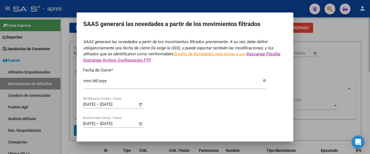
type input "[DATE]"
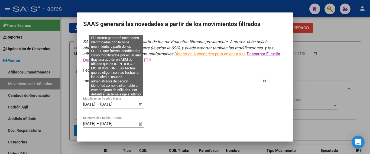
click at [140, 100] on span "Open calendar" at bounding box center [140, 104] width 13 height 13
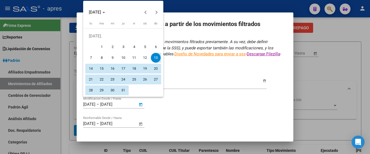
click at [99, 43] on span "1" at bounding box center [102, 47] width 10 height 10
type input "[DATE]"
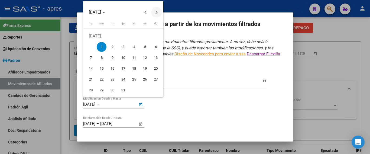
click at [154, 12] on button "Next month" at bounding box center [156, 12] width 11 height 11
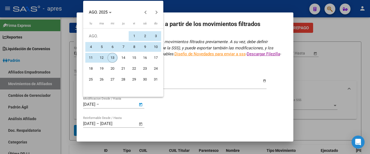
click at [115, 59] on span "13" at bounding box center [113, 58] width 10 height 10
type input "[DATE]"
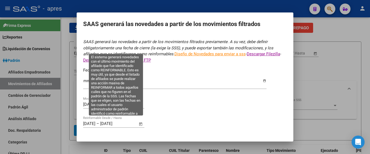
click at [138, 122] on span "Open calendar" at bounding box center [140, 123] width 13 height 13
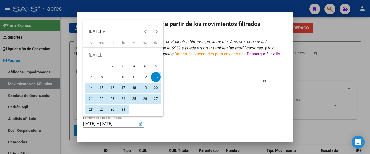
click at [103, 64] on span "1" at bounding box center [102, 66] width 10 height 10
type input "[DATE]"
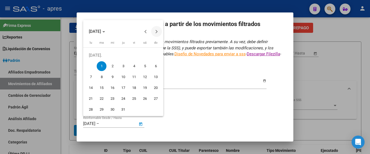
click at [153, 32] on span "Next month" at bounding box center [156, 31] width 11 height 11
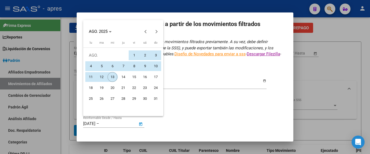
click at [114, 77] on span "13" at bounding box center [113, 77] width 10 height 10
type input "[DATE]"
